Goal: Book appointment/travel/reservation

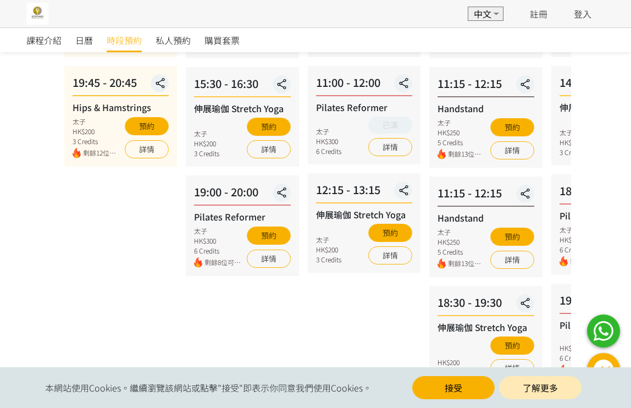
scroll to position [220, 0]
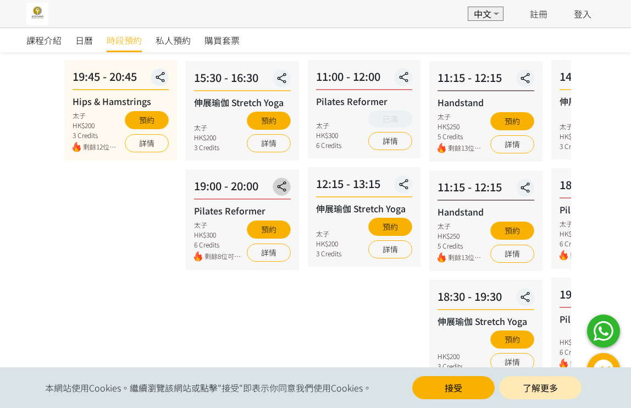
click at [287, 187] on icon "button" at bounding box center [282, 186] width 18 height 13
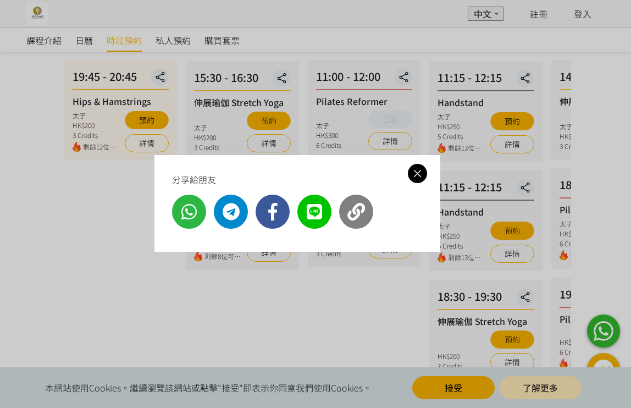
click at [408, 176] on icon at bounding box center [417, 174] width 19 height 14
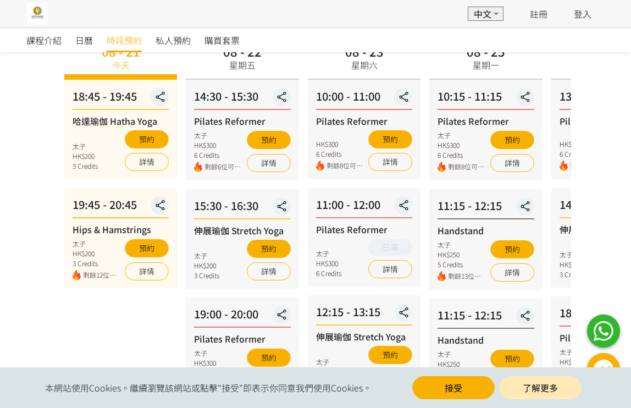
scroll to position [275, 0]
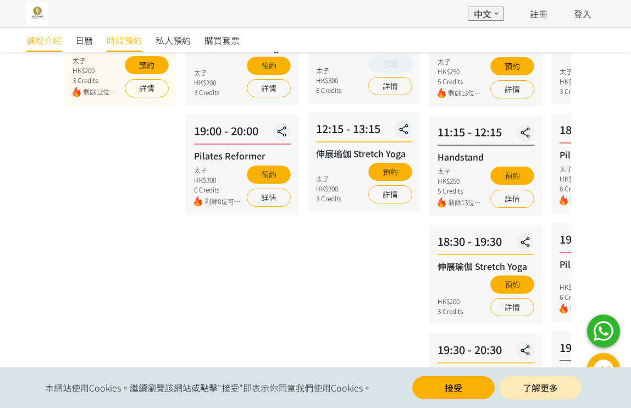
click at [42, 48] on link "課程介紹" at bounding box center [43, 40] width 35 height 24
click at [102, 41] on div "日曆" at bounding box center [90, 40] width 31 height 24
click at [88, 41] on span "日曆" at bounding box center [84, 40] width 18 height 13
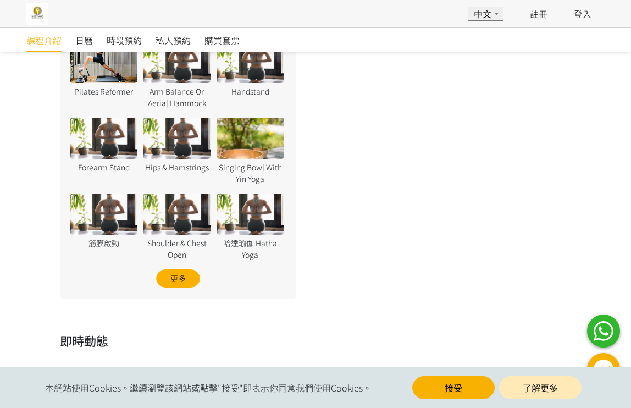
scroll to position [424, 0]
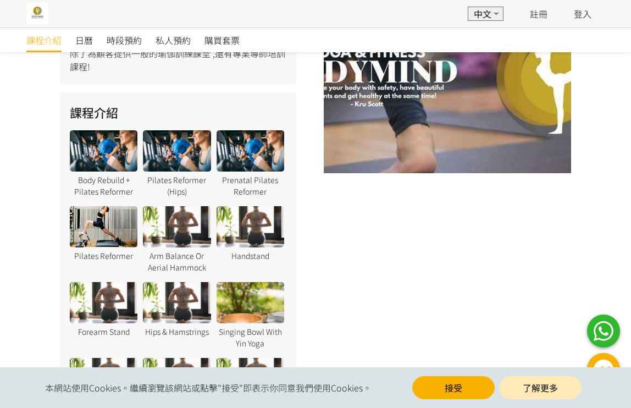
click at [96, 213] on div at bounding box center [104, 226] width 68 height 41
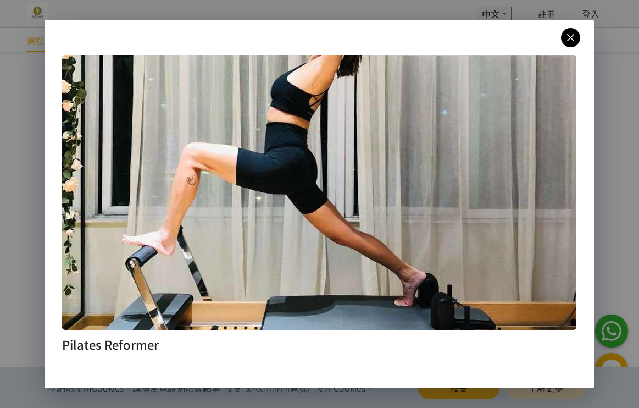
click at [572, 37] on icon at bounding box center [570, 38] width 19 height 14
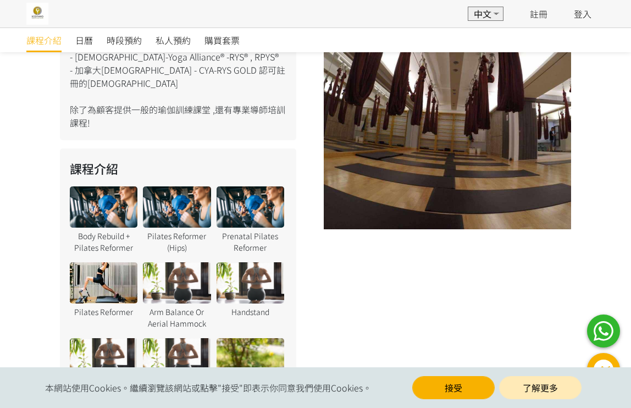
scroll to position [204, 0]
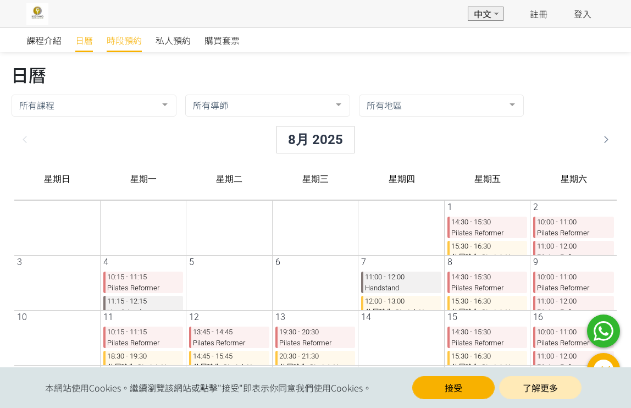
click at [134, 37] on span "時段預約" at bounding box center [124, 40] width 35 height 13
